Goal: Task Accomplishment & Management: Complete application form

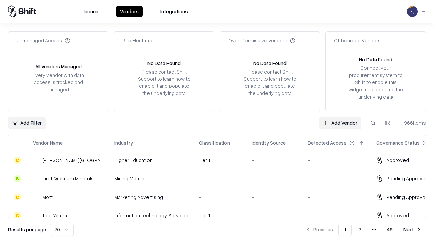
click at [340, 123] on link "Add Vendor" at bounding box center [340, 123] width 42 height 12
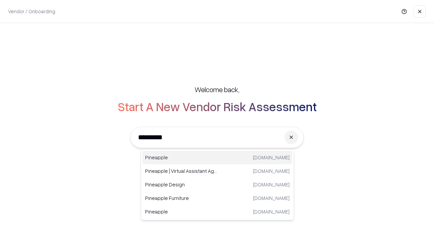
click at [217, 158] on div "Pineapple [DOMAIN_NAME]" at bounding box center [217, 158] width 150 height 14
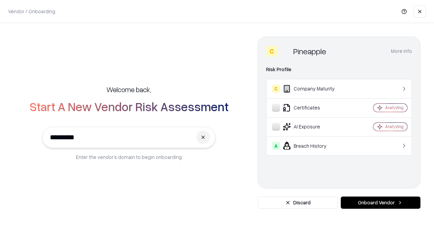
type input "*********"
click at [381, 203] on button "Onboard Vendor" at bounding box center [381, 203] width 80 height 12
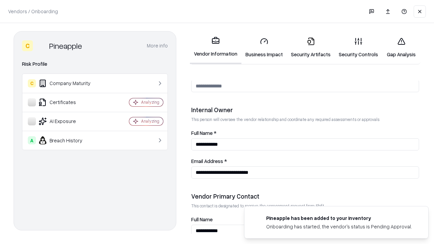
scroll to position [351, 0]
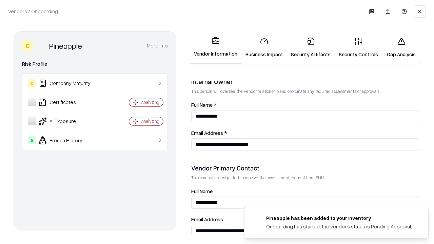
click at [264, 47] on link "Business Impact" at bounding box center [264, 48] width 45 height 32
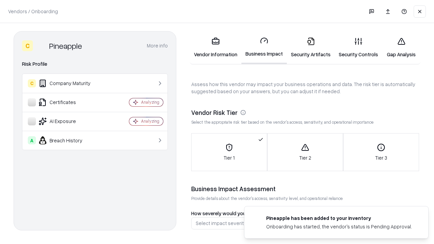
click at [401, 47] on link "Gap Analysis" at bounding box center [401, 48] width 38 height 32
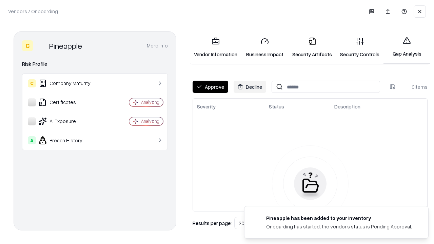
click at [210, 87] on button "Approve" at bounding box center [211, 87] width 36 height 12
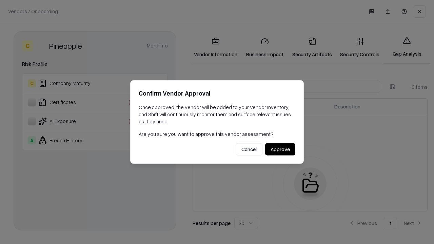
click at [280, 149] on button "Approve" at bounding box center [280, 150] width 30 height 12
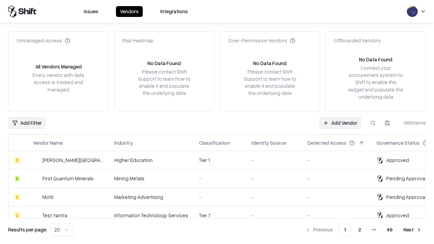
type input "*********"
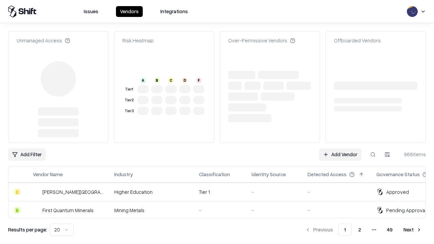
click at [340, 149] on link "Add Vendor" at bounding box center [340, 155] width 42 height 12
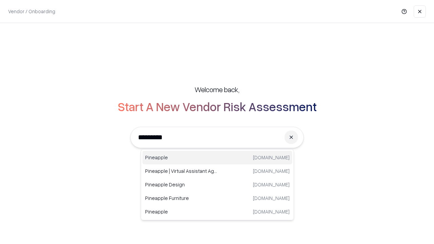
click at [217, 158] on div "Pineapple [DOMAIN_NAME]" at bounding box center [217, 158] width 150 height 14
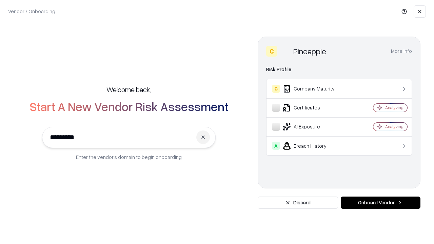
type input "*********"
click at [381, 203] on button "Onboard Vendor" at bounding box center [381, 203] width 80 height 12
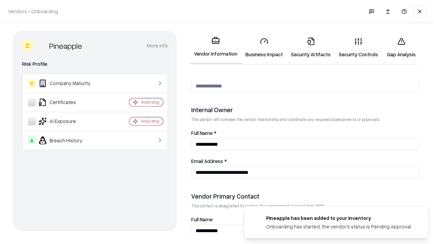
scroll to position [351, 0]
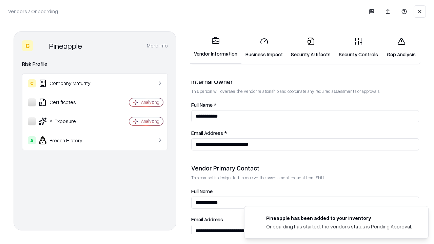
click at [401, 47] on link "Gap Analysis" at bounding box center [401, 48] width 38 height 32
